Goal: Transaction & Acquisition: Subscribe to service/newsletter

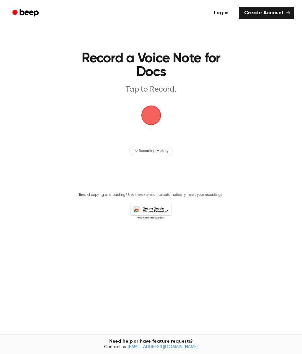
click at [225, 15] on link "Log in" at bounding box center [221, 13] width 28 height 15
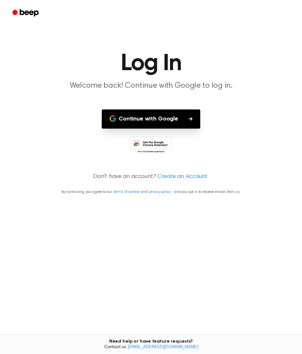
click at [181, 116] on button "Continue with Google" at bounding box center [151, 118] width 98 height 19
click at [185, 118] on button "Continue with Google" at bounding box center [151, 118] width 98 height 19
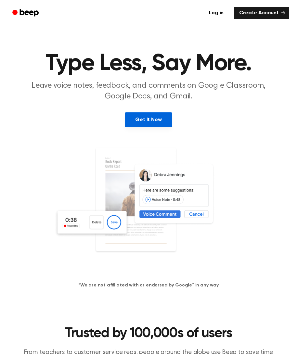
click at [157, 120] on link "Get It Now" at bounding box center [148, 119] width 47 height 15
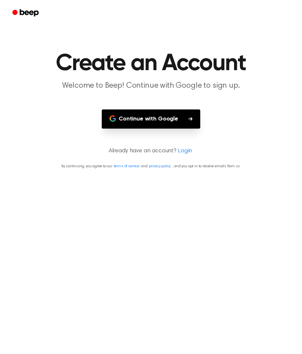
click at [172, 125] on button "Continue with Google" at bounding box center [151, 118] width 98 height 19
click at [184, 151] on link "Login" at bounding box center [185, 151] width 14 height 9
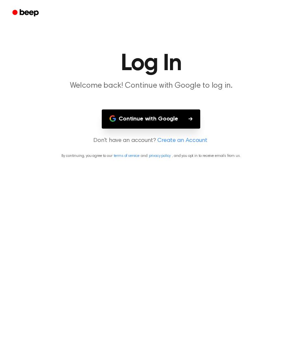
click at [179, 121] on button "Continue with Google" at bounding box center [151, 118] width 98 height 19
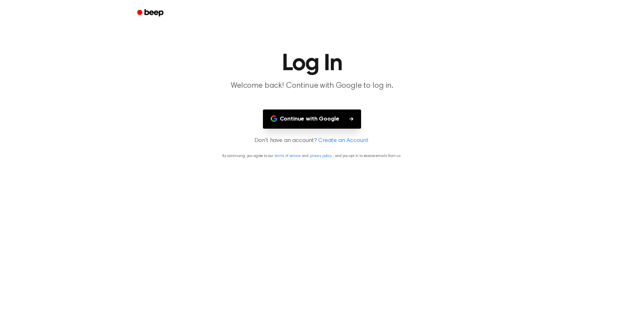
click at [297, 122] on button "Continue with Google" at bounding box center [312, 118] width 98 height 19
click at [297, 61] on h1 "Log In" at bounding box center [312, 63] width 333 height 23
click at [297, 118] on button "Continue with Google" at bounding box center [312, 118] width 98 height 19
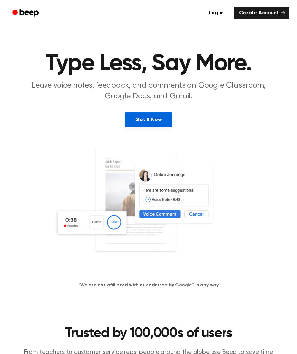
click at [152, 116] on link "Get It Now" at bounding box center [148, 119] width 47 height 15
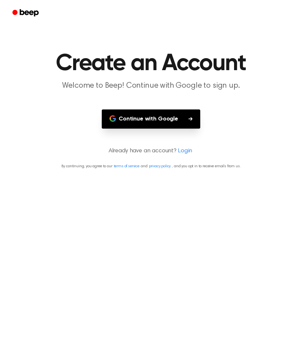
click at [152, 123] on button "Continue with Google" at bounding box center [151, 118] width 98 height 19
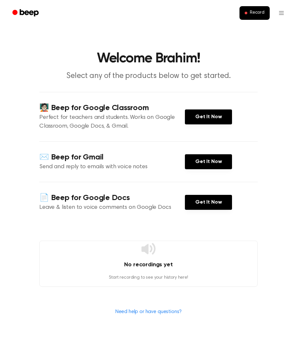
click at [143, 264] on h4 "No recordings yet" at bounding box center [149, 265] width 218 height 9
click at [148, 251] on icon at bounding box center [148, 248] width 14 height 11
click at [256, 14] on span "Record" at bounding box center [257, 13] width 15 height 6
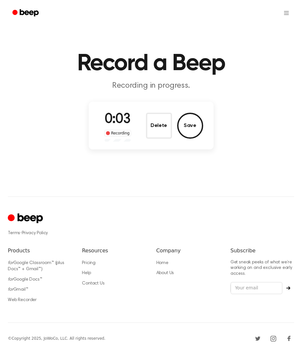
click at [176, 126] on div "Delete Save" at bounding box center [174, 126] width 57 height 26
click at [167, 127] on button "Delete" at bounding box center [159, 126] width 26 height 26
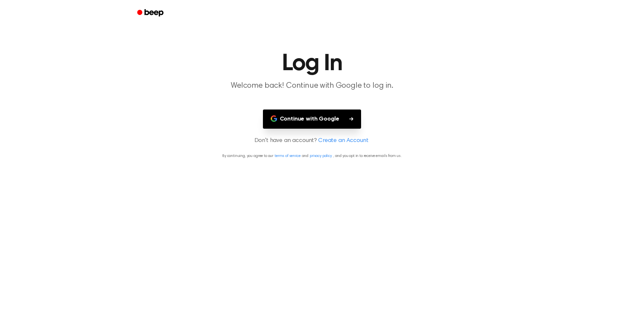
click at [321, 125] on button "Continue with Google" at bounding box center [312, 118] width 98 height 19
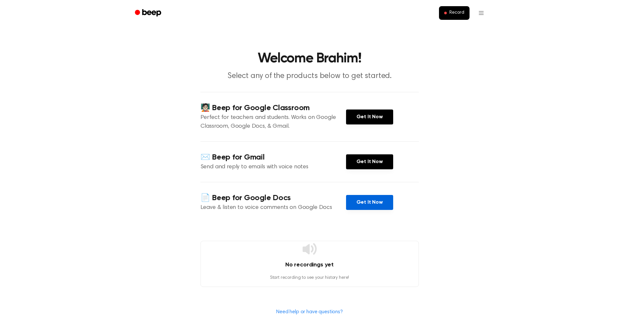
click at [371, 202] on link "Get It Now" at bounding box center [369, 202] width 47 height 15
click at [366, 118] on link "Get It Now" at bounding box center [369, 116] width 47 height 15
